Goal: Transaction & Acquisition: Purchase product/service

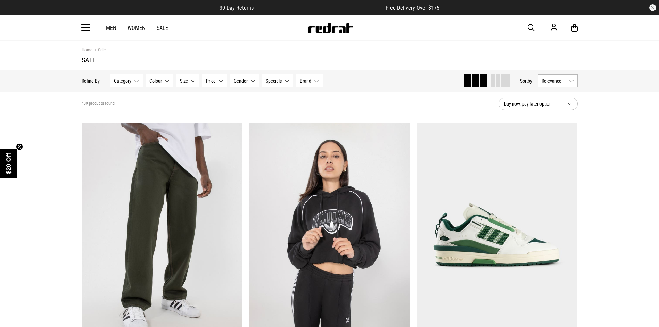
click at [112, 27] on link "Men" at bounding box center [111, 28] width 10 height 7
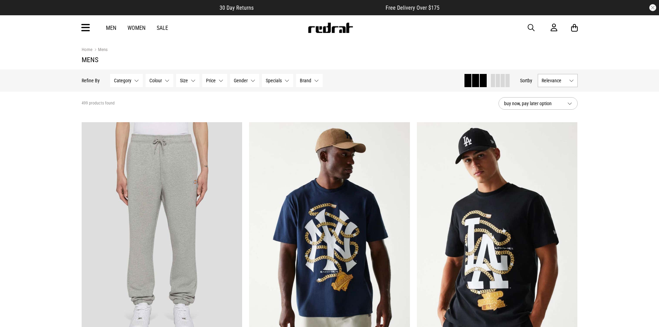
click at [568, 104] on button "buy now, pay later option" at bounding box center [537, 103] width 79 height 12
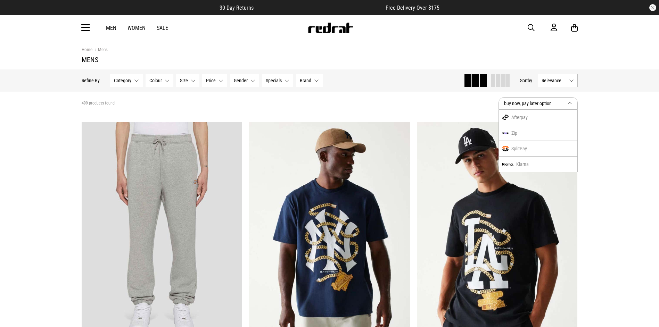
click at [165, 26] on link "Sale" at bounding box center [162, 28] width 11 height 7
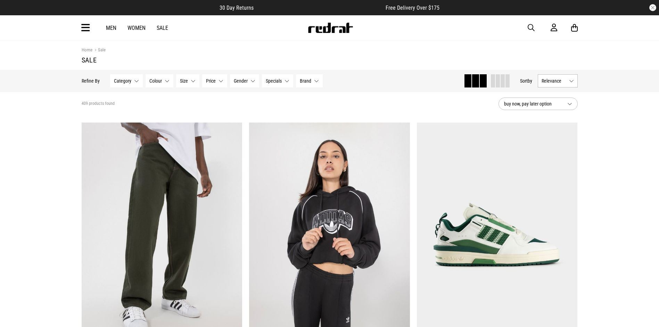
click at [111, 27] on link "Men" at bounding box center [111, 28] width 10 height 7
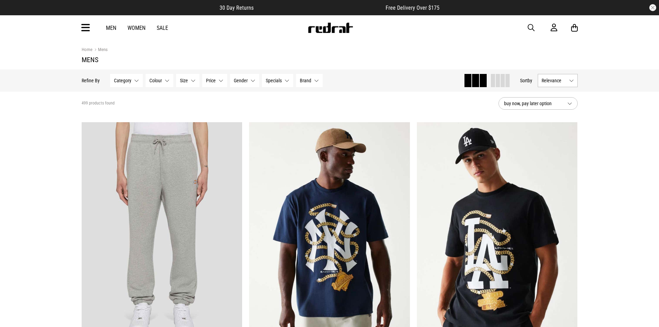
click at [574, 82] on button "Relevance" at bounding box center [557, 80] width 40 height 13
click at [565, 117] on li "Price (Lowest)" at bounding box center [557, 118] width 39 height 13
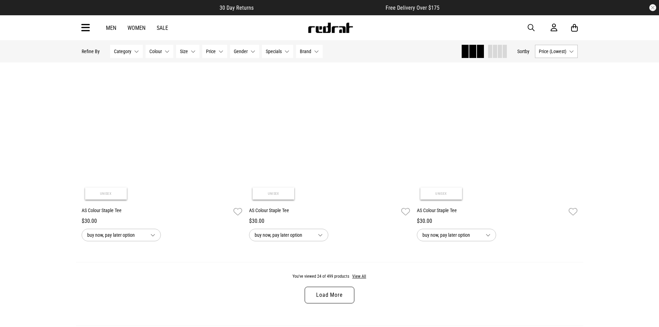
scroll to position [2153, 0]
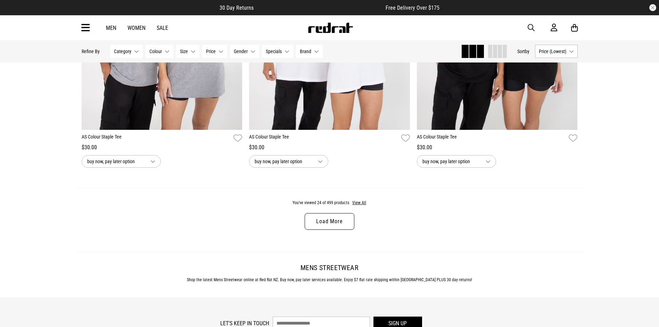
click at [316, 227] on link "Load More" at bounding box center [328, 221] width 49 height 17
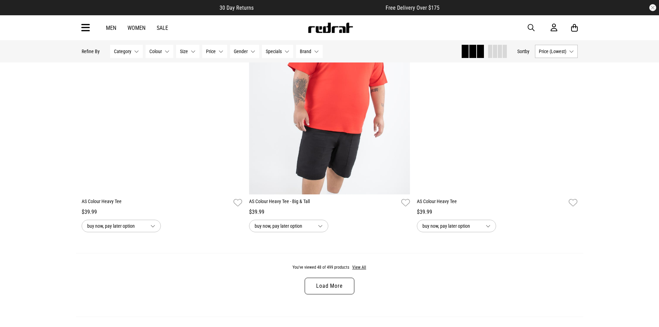
scroll to position [4318, 0]
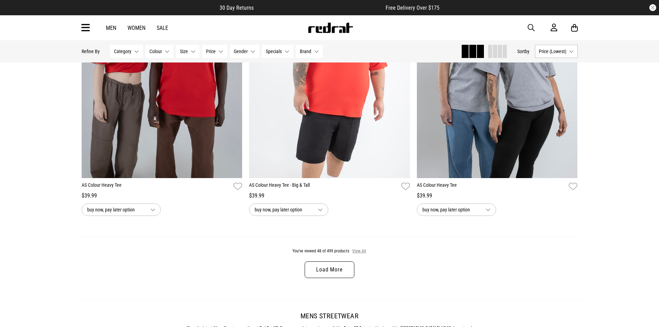
click at [361, 254] on button "View All" at bounding box center [359, 251] width 15 height 6
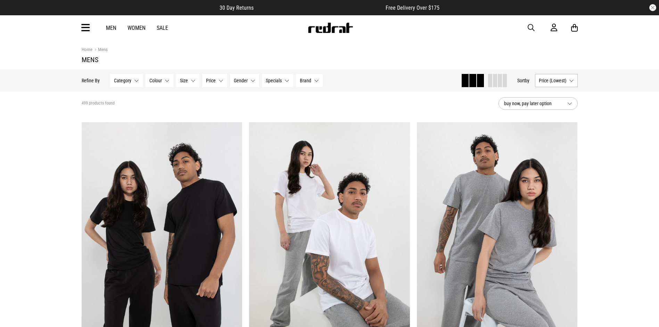
click at [134, 81] on button "Category None selected" at bounding box center [126, 80] width 33 height 13
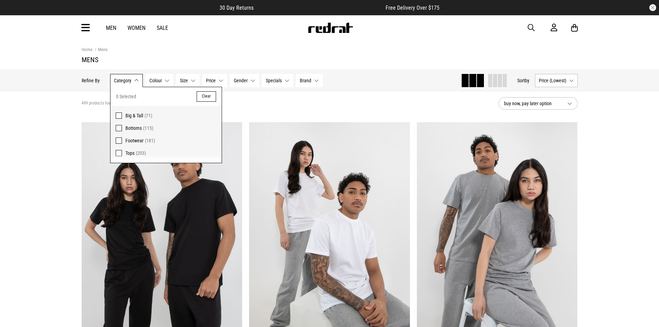
click at [118, 141] on span at bounding box center [119, 140] width 6 height 6
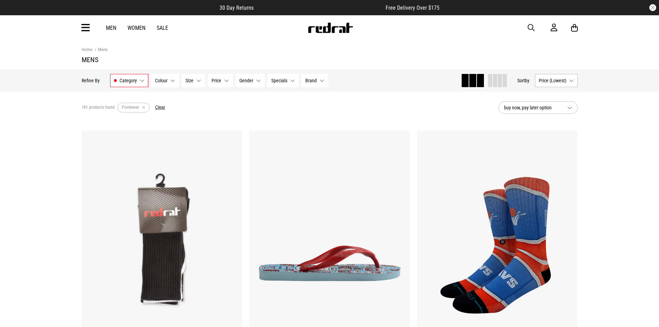
click at [111, 29] on link "Men" at bounding box center [111, 28] width 10 height 7
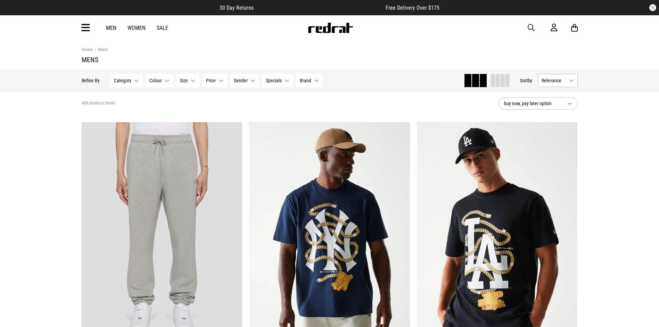
click at [136, 81] on button "Category None selected" at bounding box center [126, 80] width 33 height 13
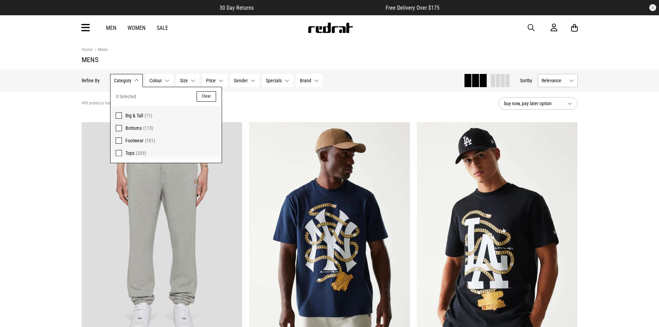
click at [134, 141] on span "Footwear" at bounding box center [134, 141] width 18 height 6
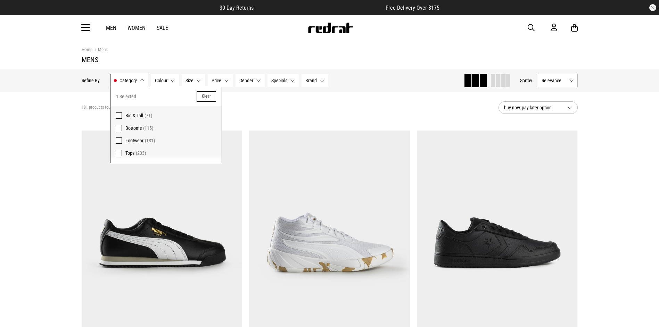
click at [570, 107] on button "buy now, pay later option" at bounding box center [537, 107] width 79 height 12
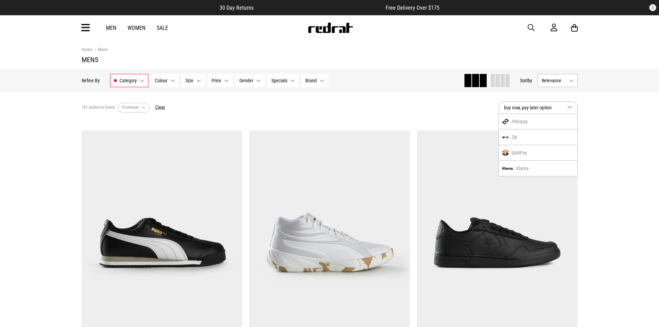
drag, startPoint x: 601, startPoint y: 152, endPoint x: 597, endPoint y: 149, distance: 5.0
click at [572, 82] on button "Relevance" at bounding box center [557, 80] width 40 height 13
click at [561, 120] on li "Price (Lowest)" at bounding box center [557, 118] width 39 height 13
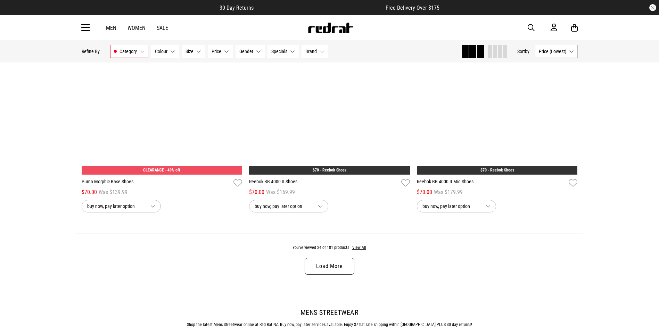
scroll to position [2126, 0]
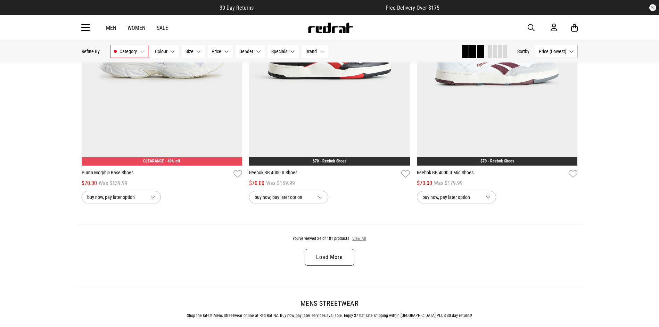
click at [361, 242] on button "View All" at bounding box center [359, 239] width 15 height 6
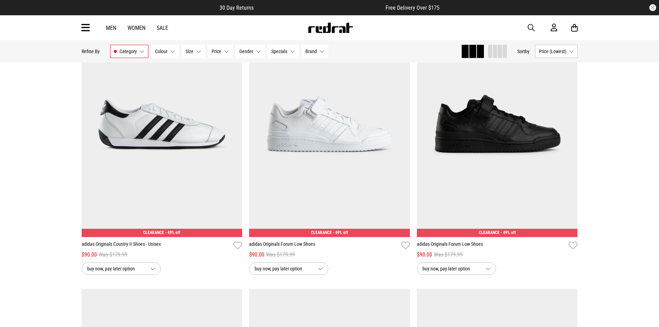
scroll to position [3996, 0]
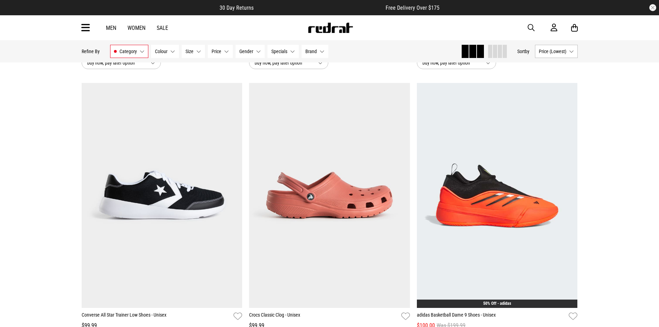
scroll to position [6148, 0]
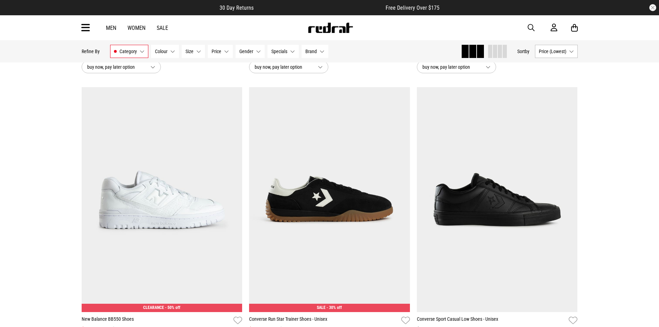
scroll to position [6858, 0]
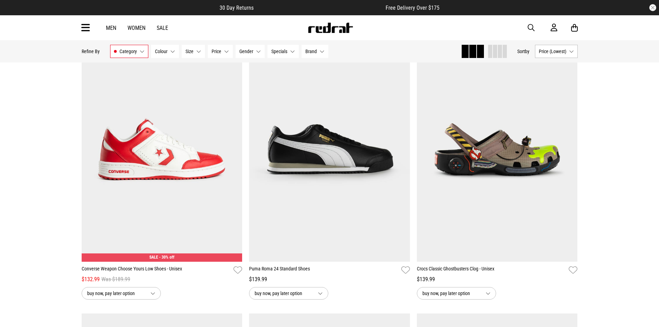
scroll to position [10103, 0]
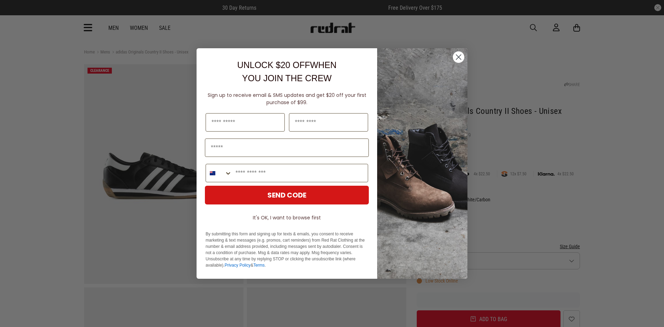
click at [457, 57] on circle "Close dialog" at bounding box center [458, 56] width 11 height 11
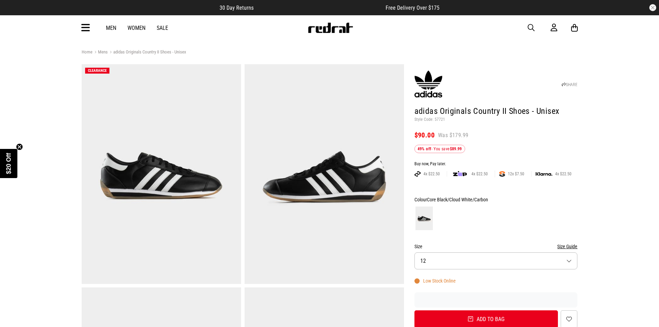
click at [572, 261] on button "Size 12" at bounding box center [495, 260] width 163 height 17
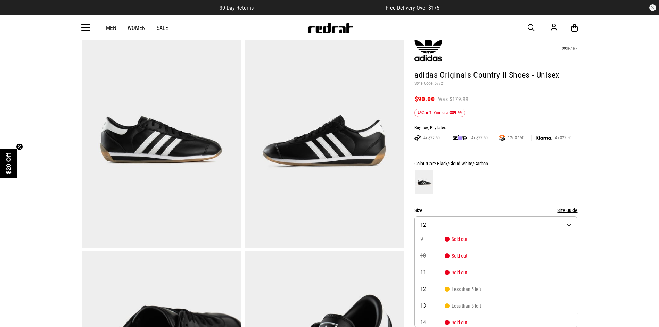
scroll to position [40, 0]
click at [568, 209] on button "Size Guide" at bounding box center [567, 210] width 20 height 8
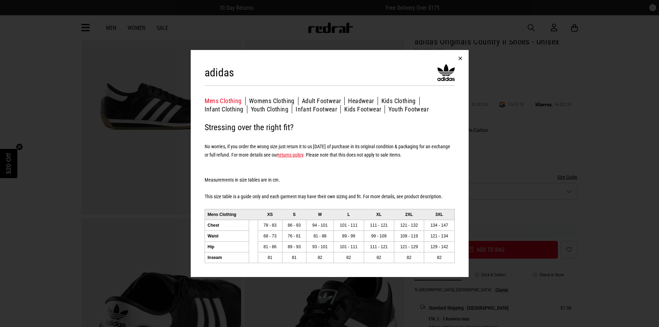
scroll to position [59, 0]
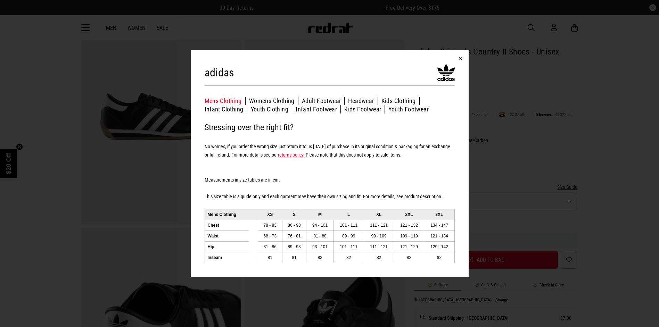
click at [461, 57] on button "button" at bounding box center [460, 58] width 17 height 17
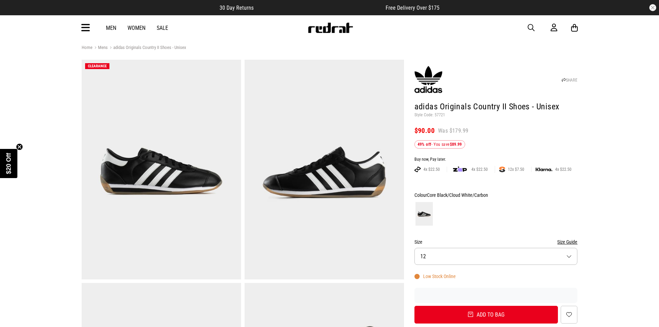
scroll to position [0, 0]
